Goal: Transaction & Acquisition: Purchase product/service

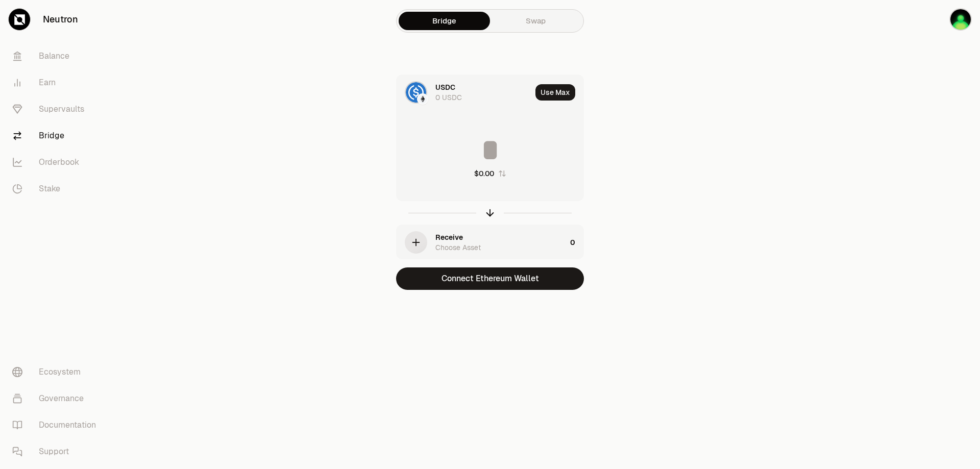
click at [541, 20] on link "Swap" at bounding box center [535, 21] width 91 height 18
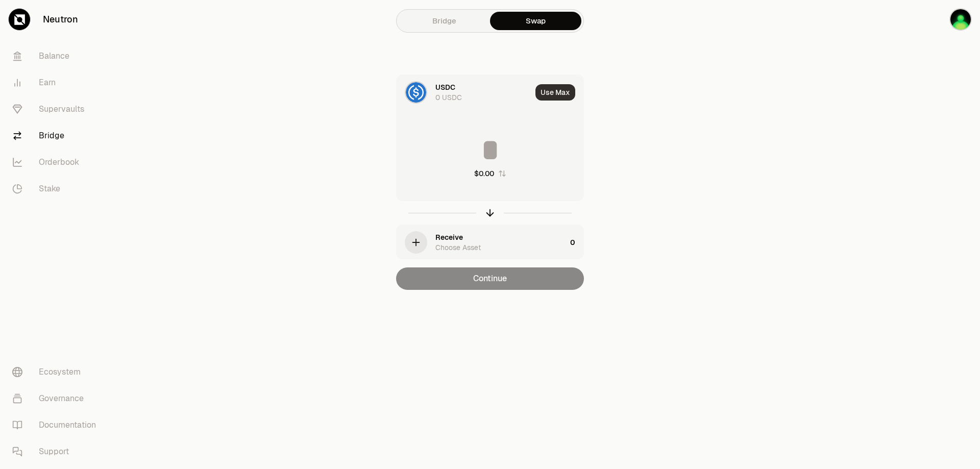
click at [556, 92] on button "Use Max" at bounding box center [556, 92] width 40 height 16
type input "*"
click at [447, 18] on link "Bridge" at bounding box center [444, 21] width 91 height 18
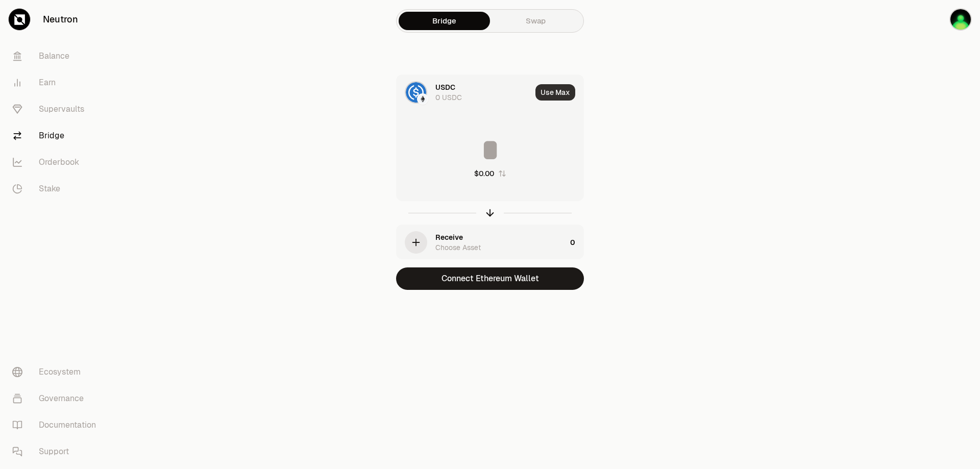
click at [559, 85] on button "Use Max" at bounding box center [556, 92] width 40 height 16
type input "*"
click at [957, 20] on img "button" at bounding box center [961, 19] width 22 height 22
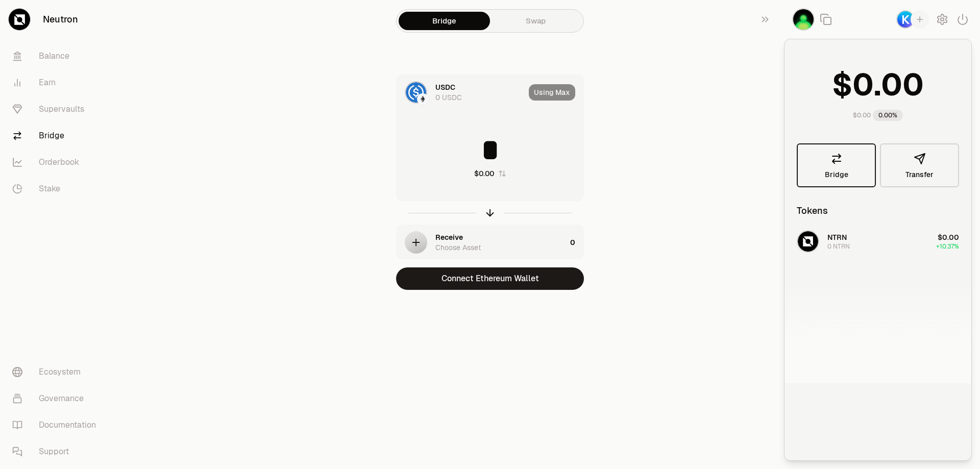
click at [836, 161] on icon at bounding box center [837, 158] width 8 height 9
click at [909, 163] on button "Transfer" at bounding box center [919, 165] width 79 height 44
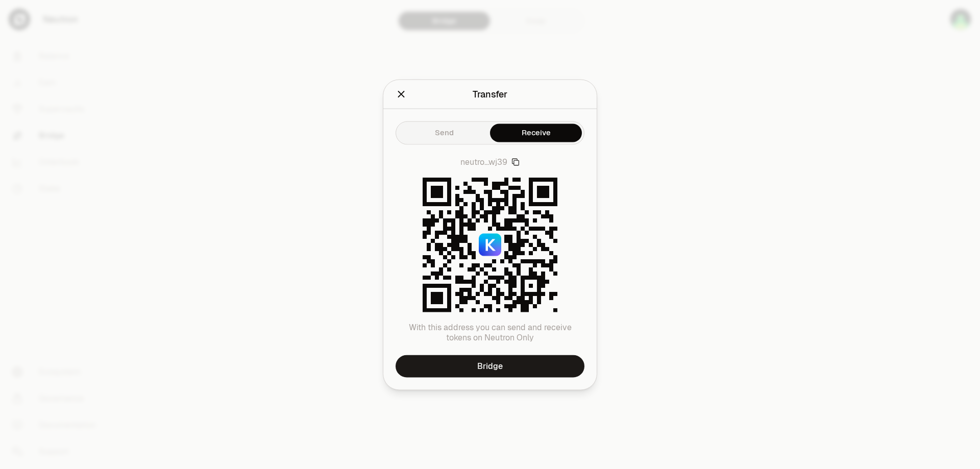
click at [396, 91] on icon "Close" at bounding box center [401, 93] width 11 height 11
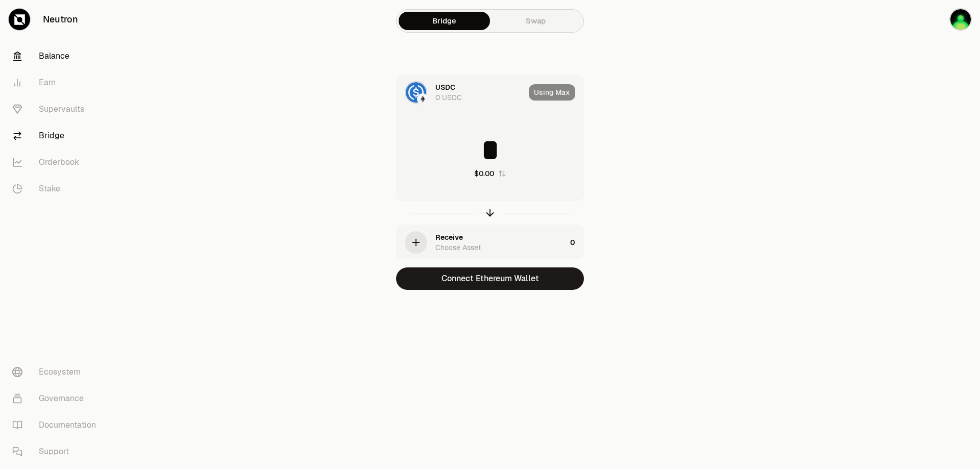
click at [56, 56] on link "Balance" at bounding box center [57, 56] width 106 height 27
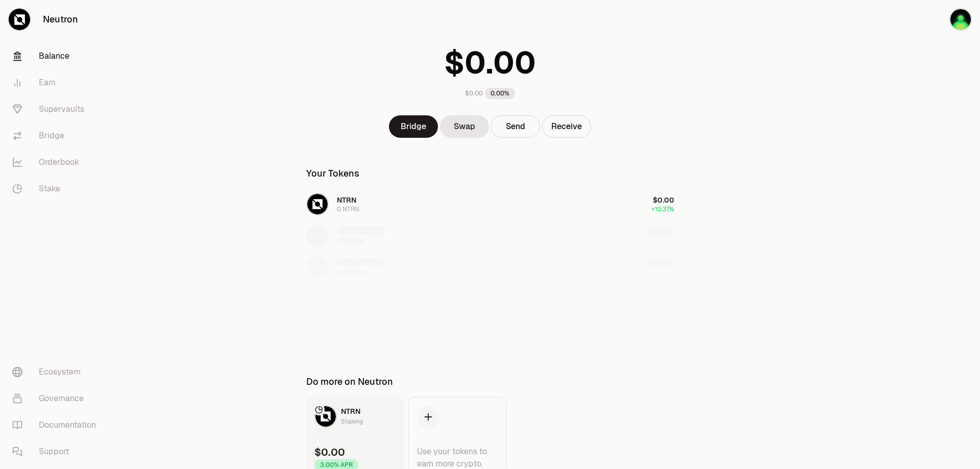
scroll to position [86, 0]
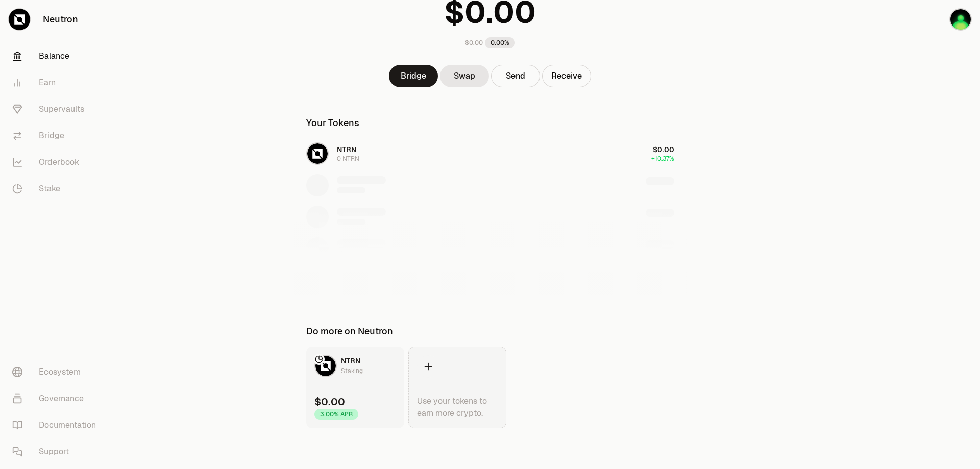
click at [429, 368] on icon at bounding box center [428, 366] width 11 height 11
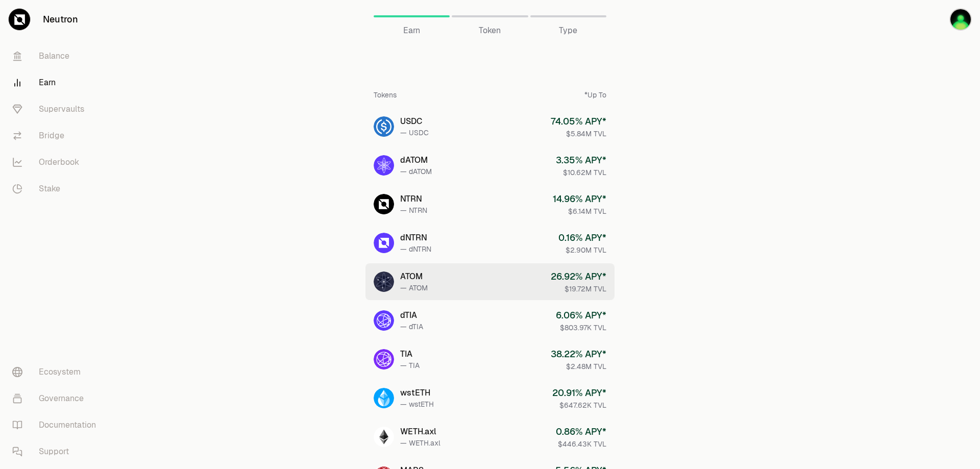
click at [558, 282] on div "26.92 % APY*" at bounding box center [579, 277] width 56 height 14
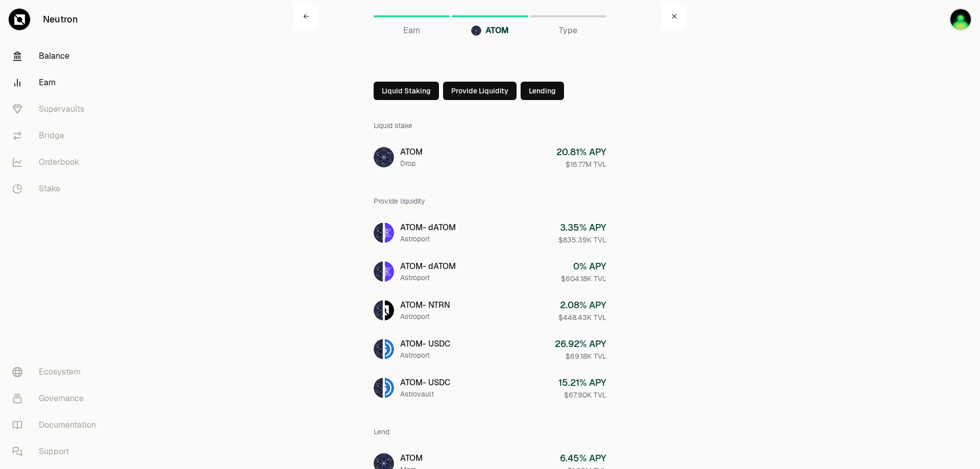
click at [52, 56] on link "Balance" at bounding box center [57, 56] width 106 height 27
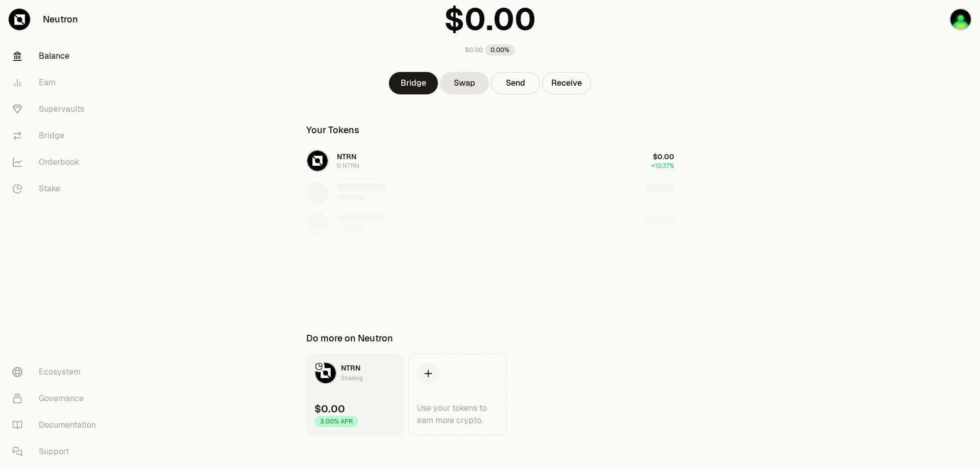
scroll to position [86, 0]
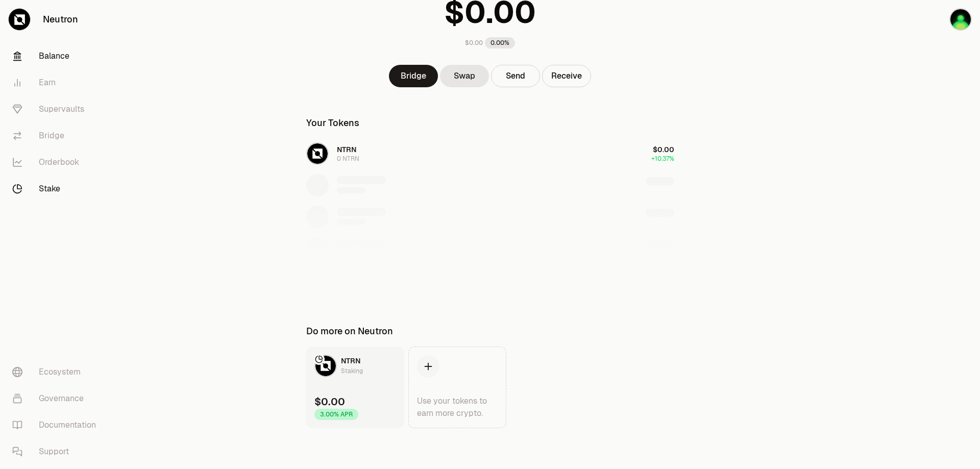
click at [49, 192] on link "Stake" at bounding box center [57, 189] width 106 height 27
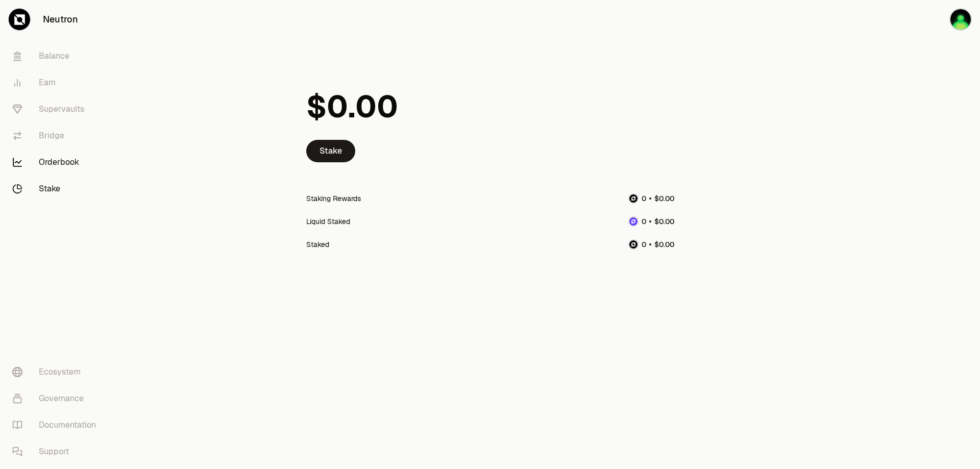
click at [55, 164] on link "Orderbook" at bounding box center [57, 162] width 106 height 27
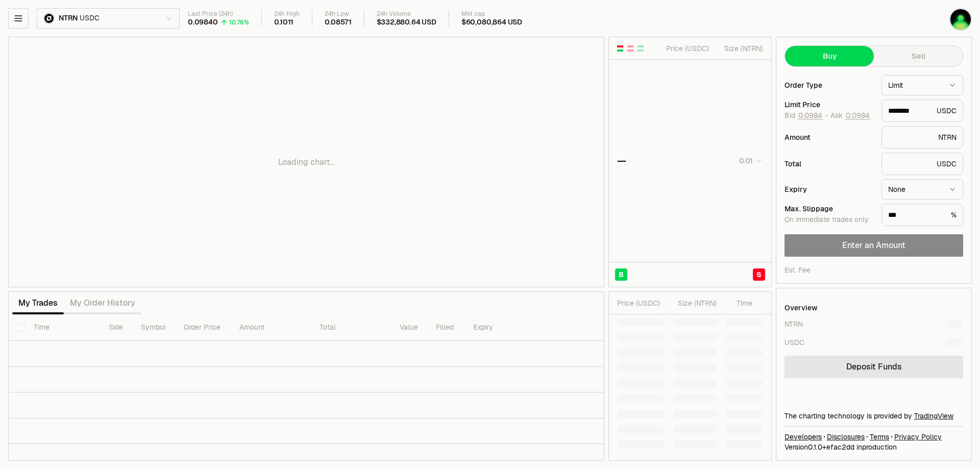
type input "********"
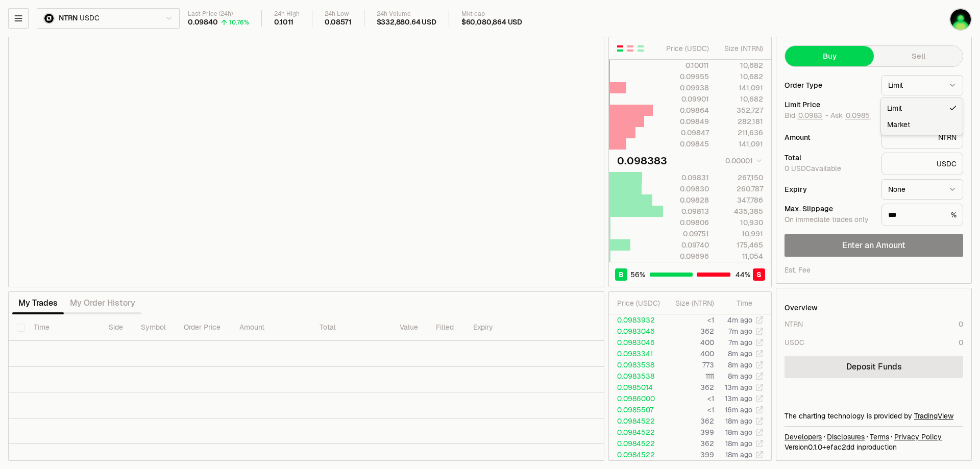
click at [956, 85] on html "Neutron Balance Earn Supervaults Bridge Orderbook Stake Ecosystem Governance Do…" at bounding box center [490, 234] width 980 height 469
click at [955, 140] on div "NTRN" at bounding box center [923, 137] width 82 height 22
click at [945, 163] on div "USDC" at bounding box center [923, 164] width 82 height 22
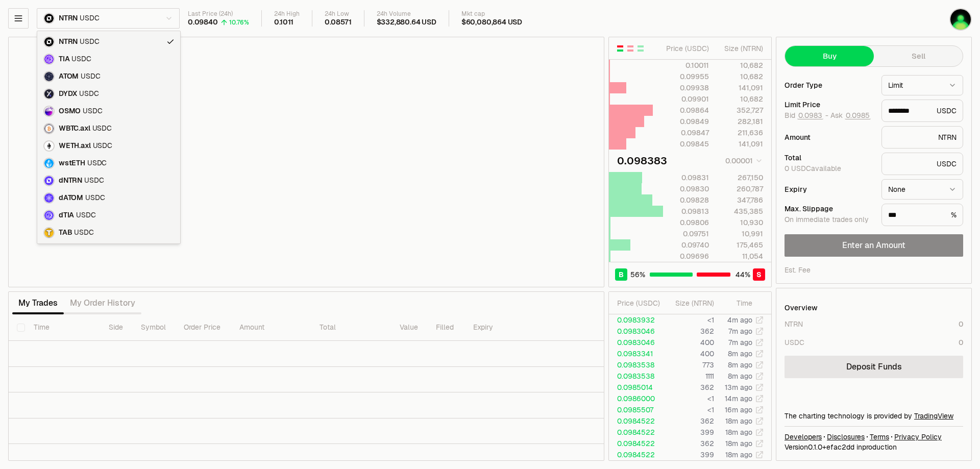
click at [172, 18] on html "Neutron Balance Earn Supervaults Bridge Orderbook Stake Ecosystem Governance Do…" at bounding box center [490, 234] width 980 height 469
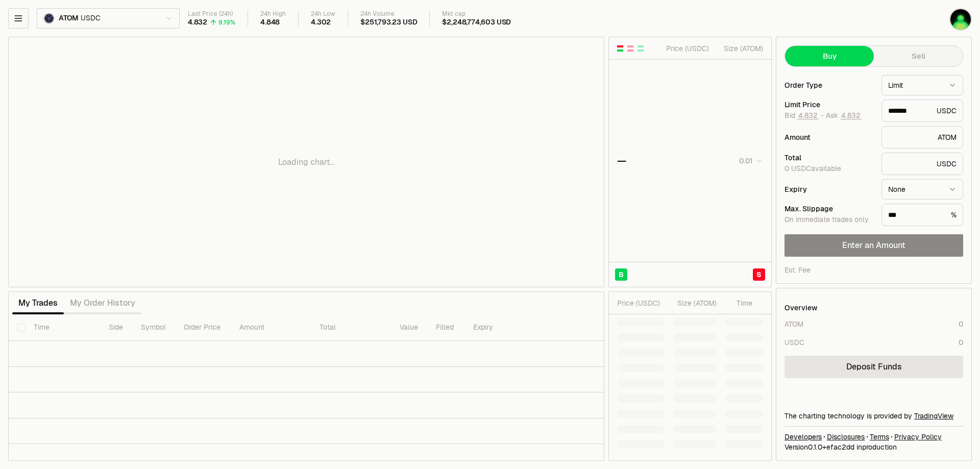
click at [359, 194] on div "Loading chart..." at bounding box center [306, 162] width 595 height 250
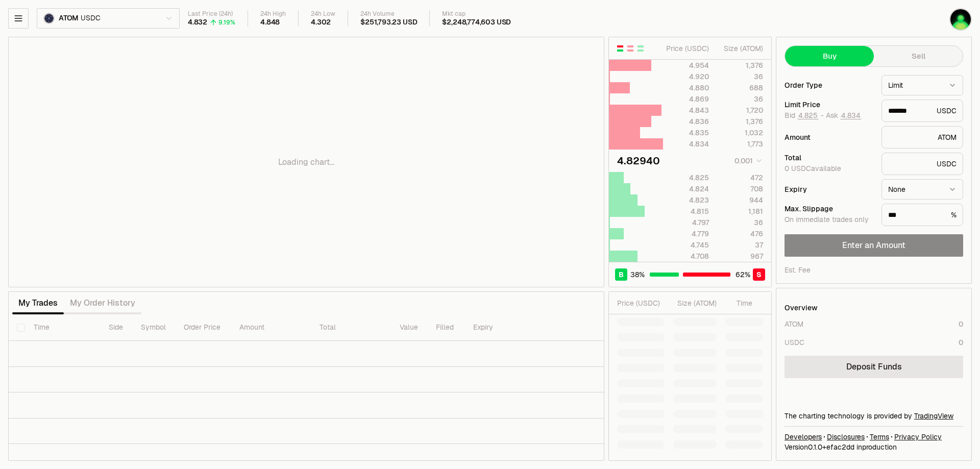
drag, startPoint x: 430, startPoint y: 148, endPoint x: 349, endPoint y: 139, distance: 81.6
click at [349, 139] on div "Loading chart..." at bounding box center [306, 162] width 595 height 250
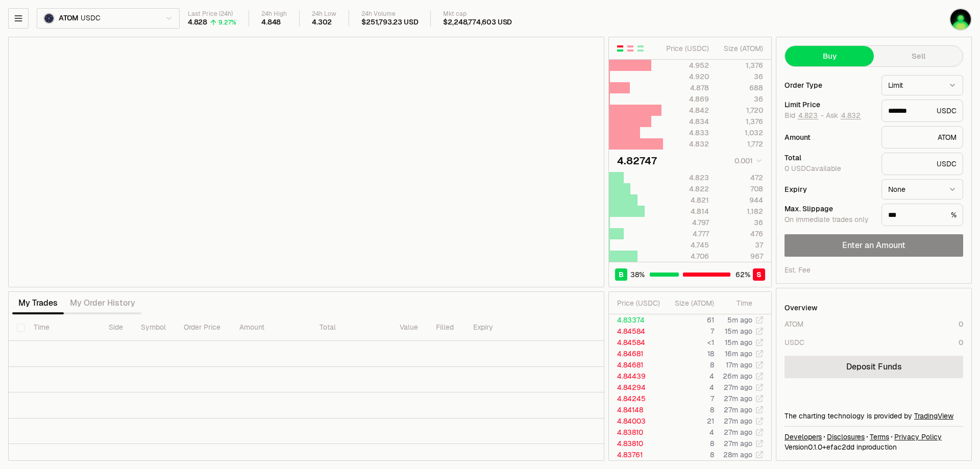
click at [895, 53] on button "Sell" at bounding box center [918, 56] width 89 height 20
click at [833, 56] on button "Buy" at bounding box center [829, 56] width 89 height 20
type input "*******"
click at [914, 87] on html "Neutron Balance Earn Supervaults Bridge Orderbook Stake Ecosystem Governance Do…" at bounding box center [490, 234] width 980 height 469
select select "******"
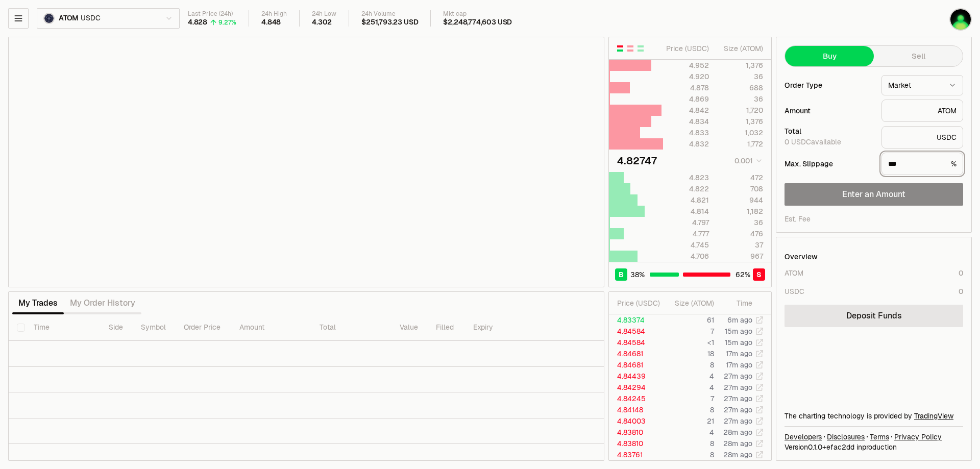
click at [915, 159] on input "***" at bounding box center [918, 164] width 59 height 10
